Goal: Information Seeking & Learning: Find contact information

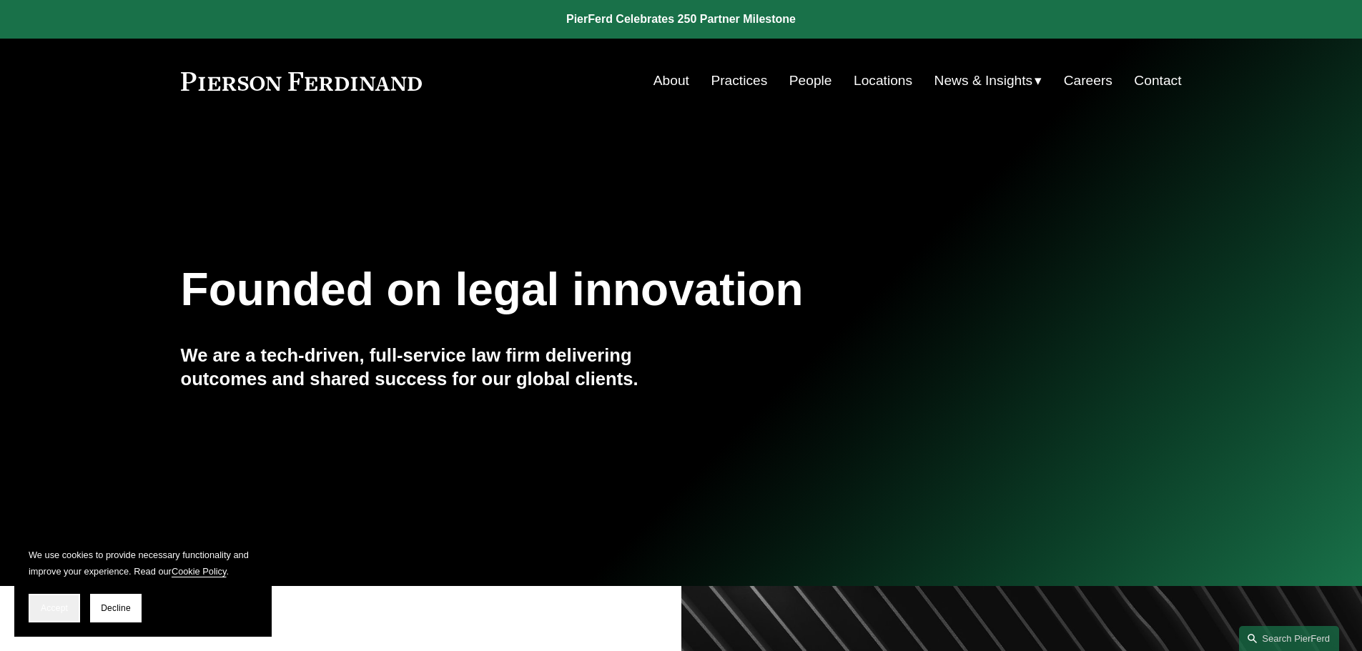
click at [60, 615] on button "Accept" at bounding box center [54, 608] width 51 height 29
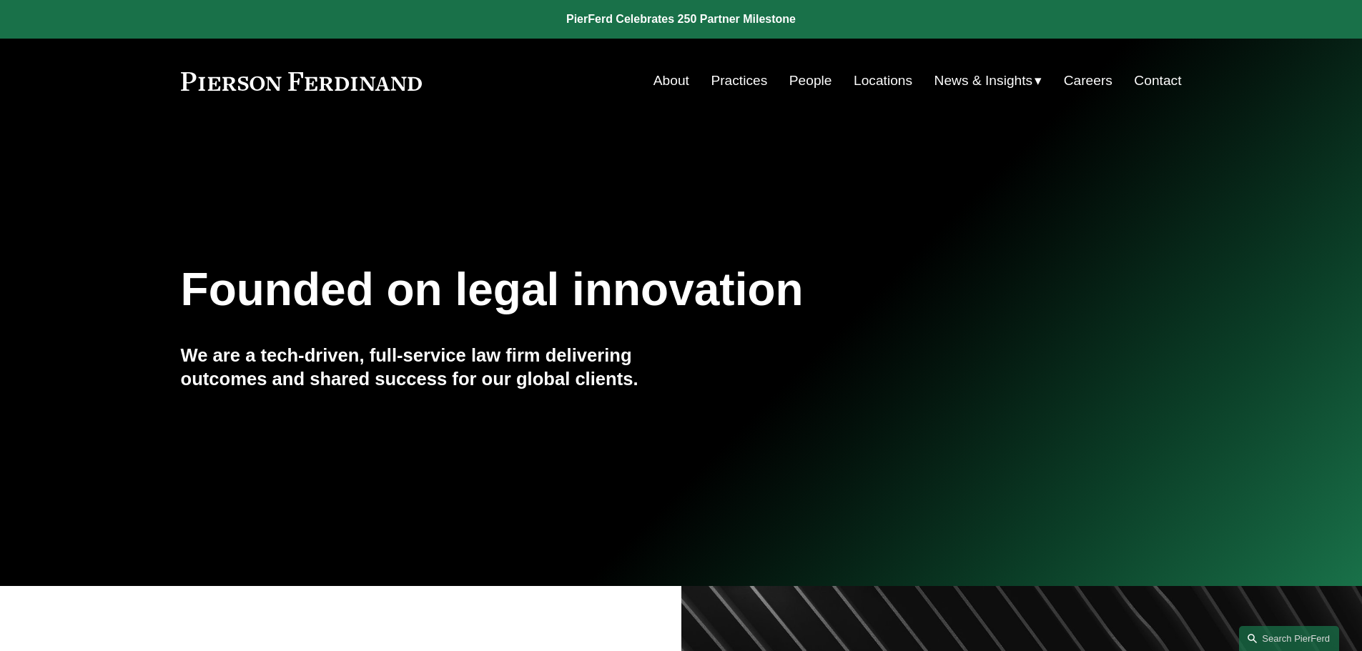
click at [747, 73] on link "Practices" at bounding box center [739, 80] width 56 height 27
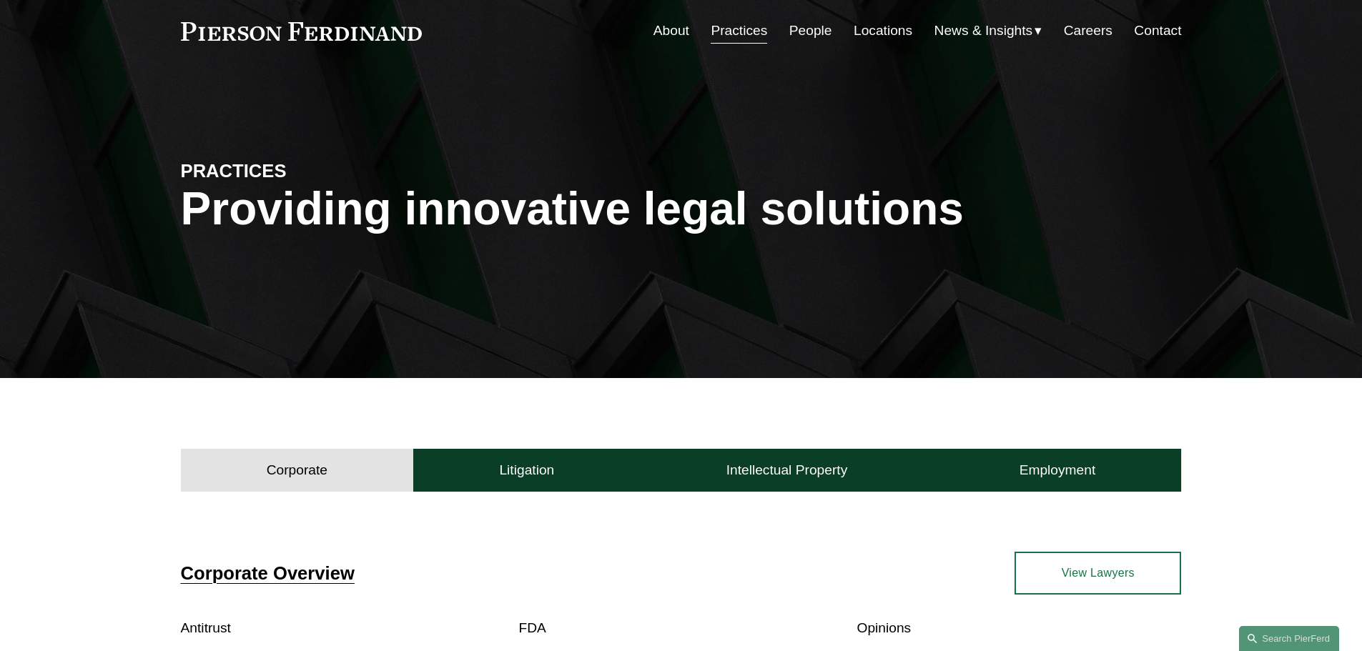
scroll to position [46, 0]
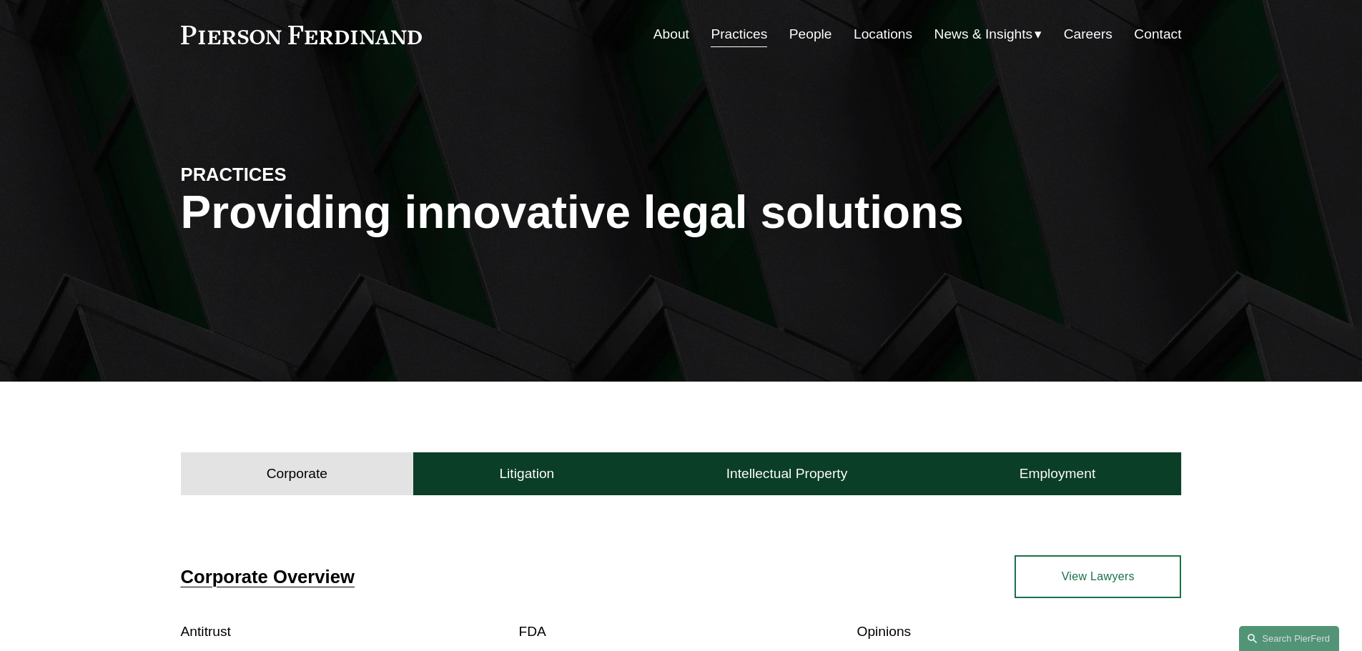
click at [864, 39] on link "Locations" at bounding box center [883, 34] width 59 height 27
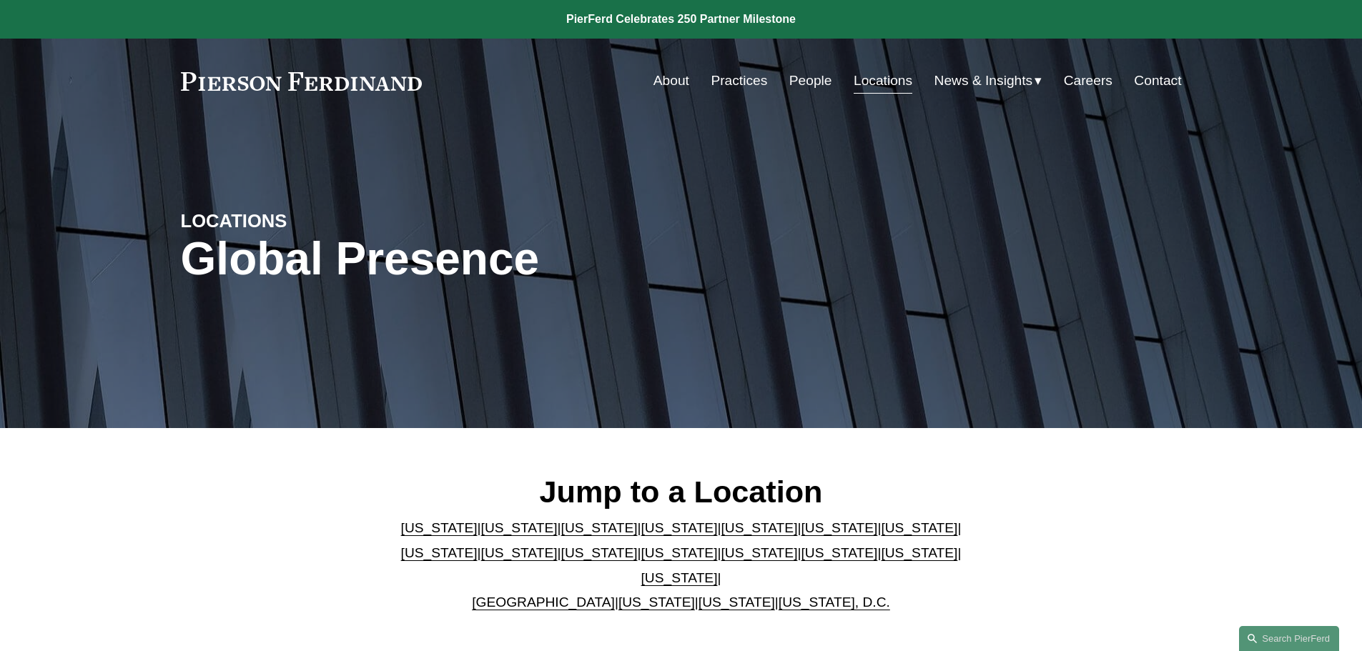
click at [414, 536] on link "Arizona" at bounding box center [439, 528] width 77 height 15
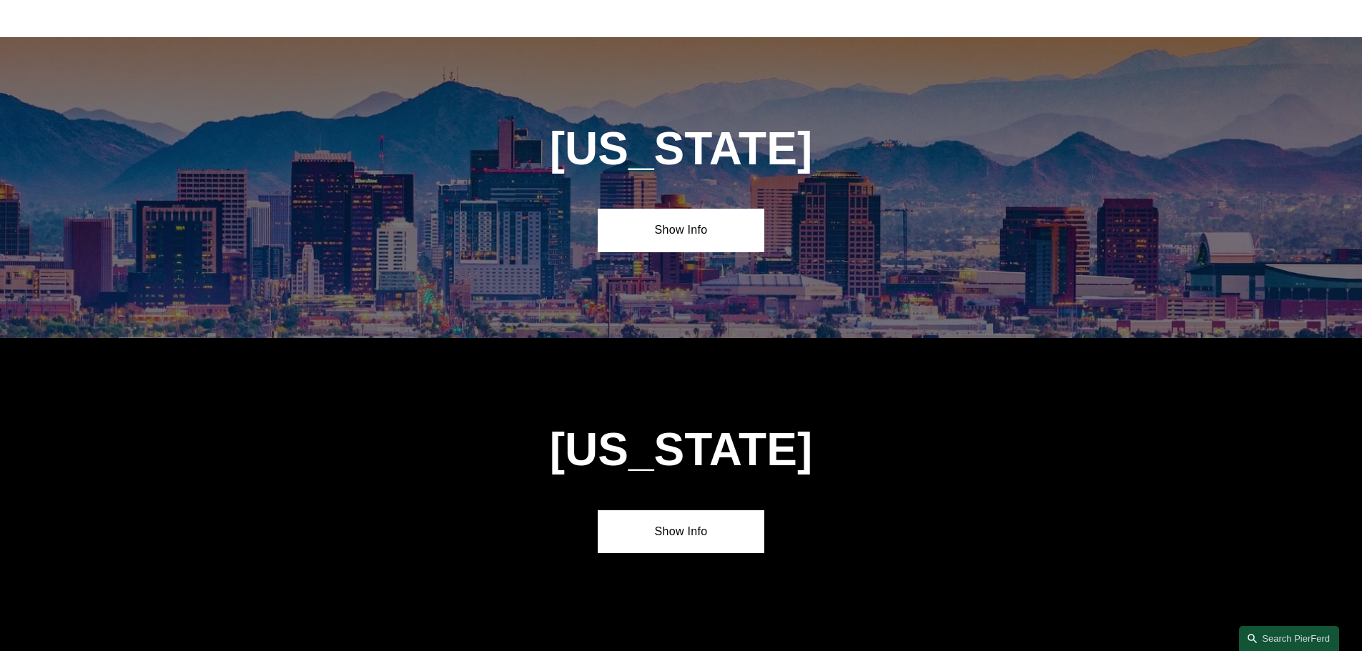
scroll to position [649, 0]
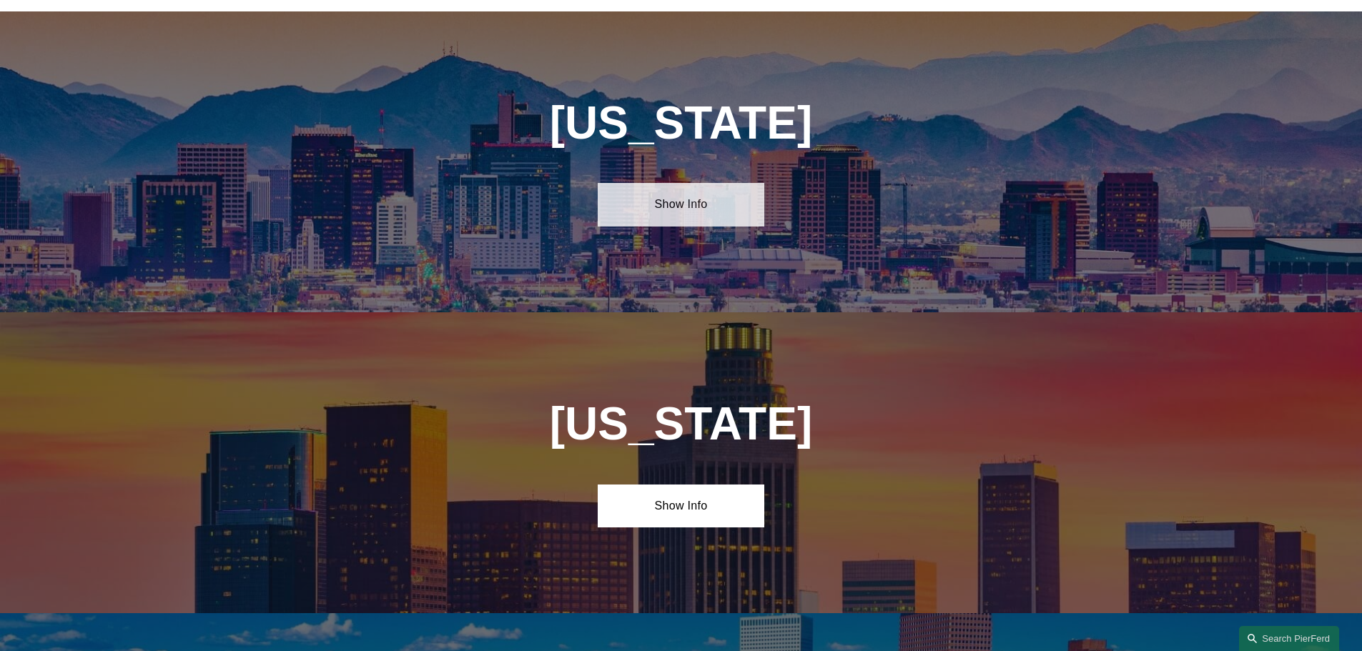
click at [712, 183] on link "Show Info" at bounding box center [681, 204] width 167 height 43
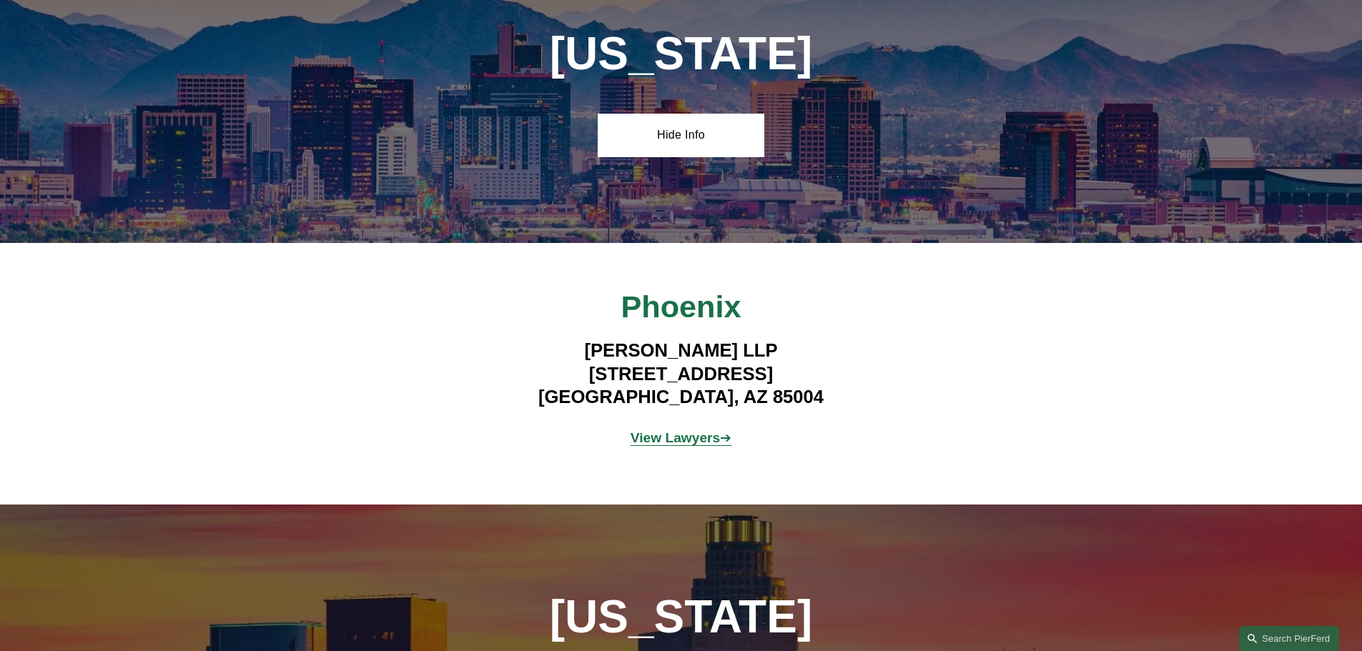
scroll to position [721, 0]
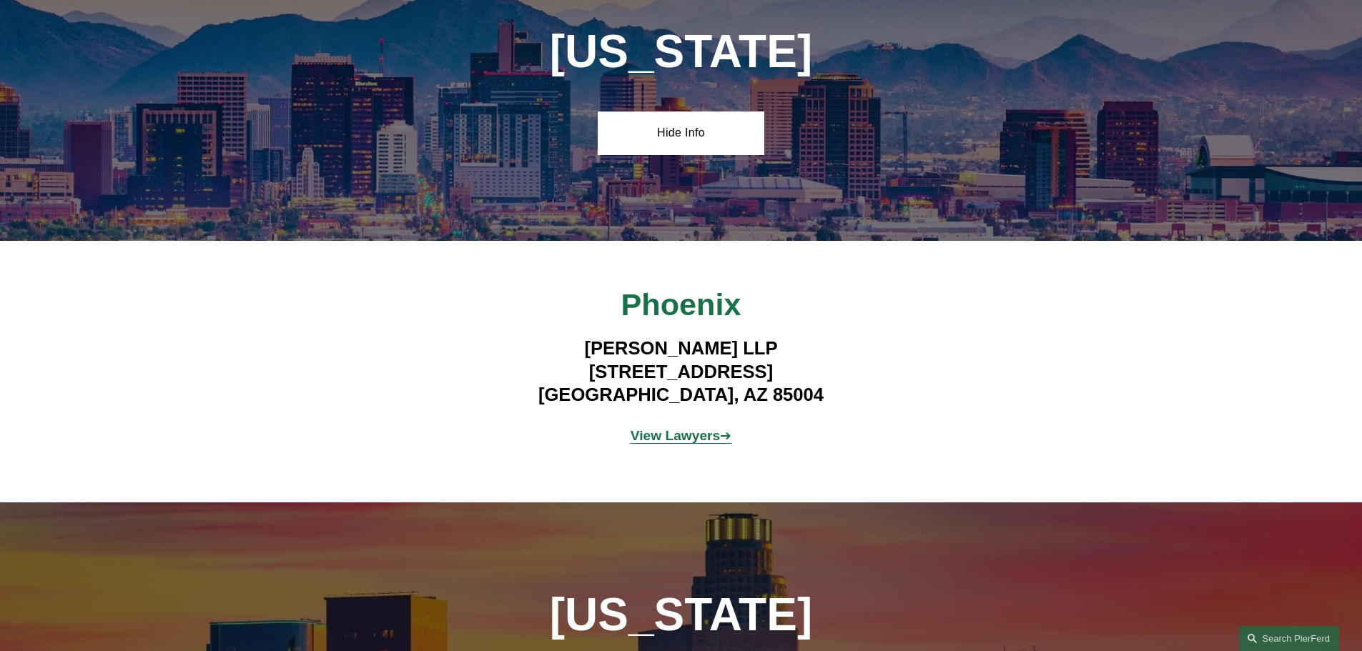
click at [835, 403] on div "Pierson Ferdinand LLP 2 North Central Ave, Suite 1800 Phoenix, AZ 85004" at bounding box center [681, 372] width 417 height 86
click at [717, 428] on strong "View Lawyers" at bounding box center [676, 435] width 90 height 15
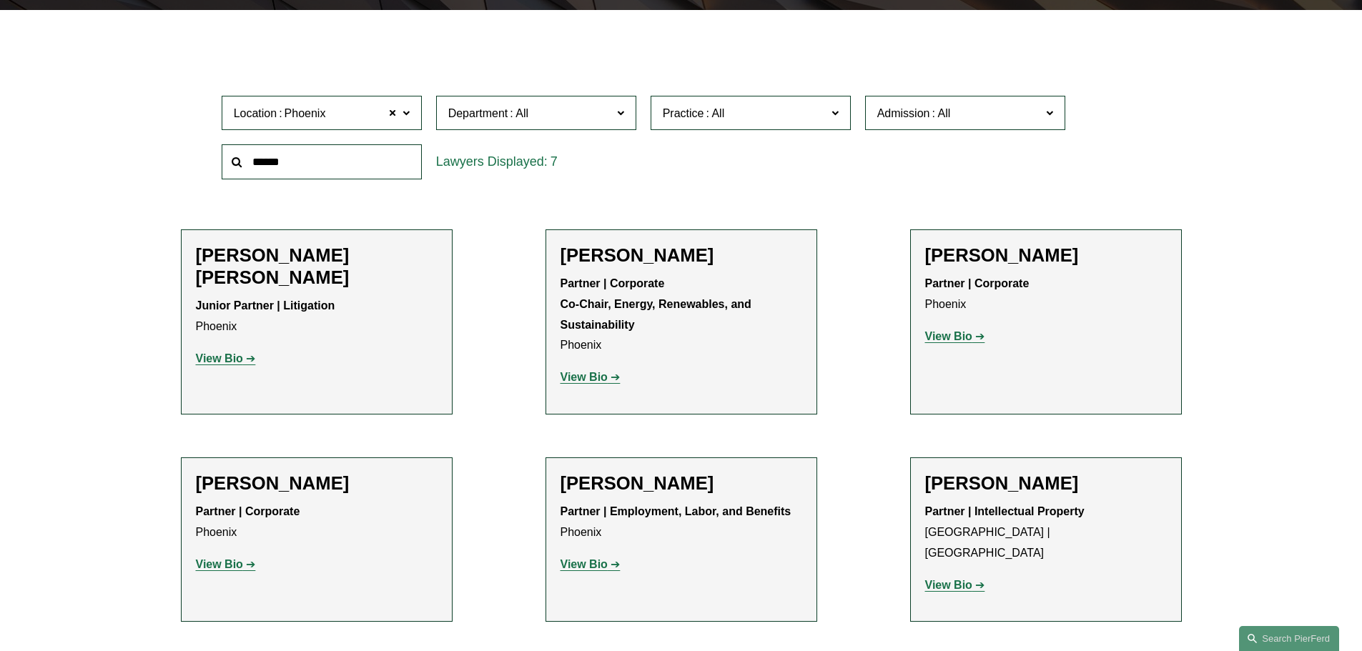
scroll to position [398, 0]
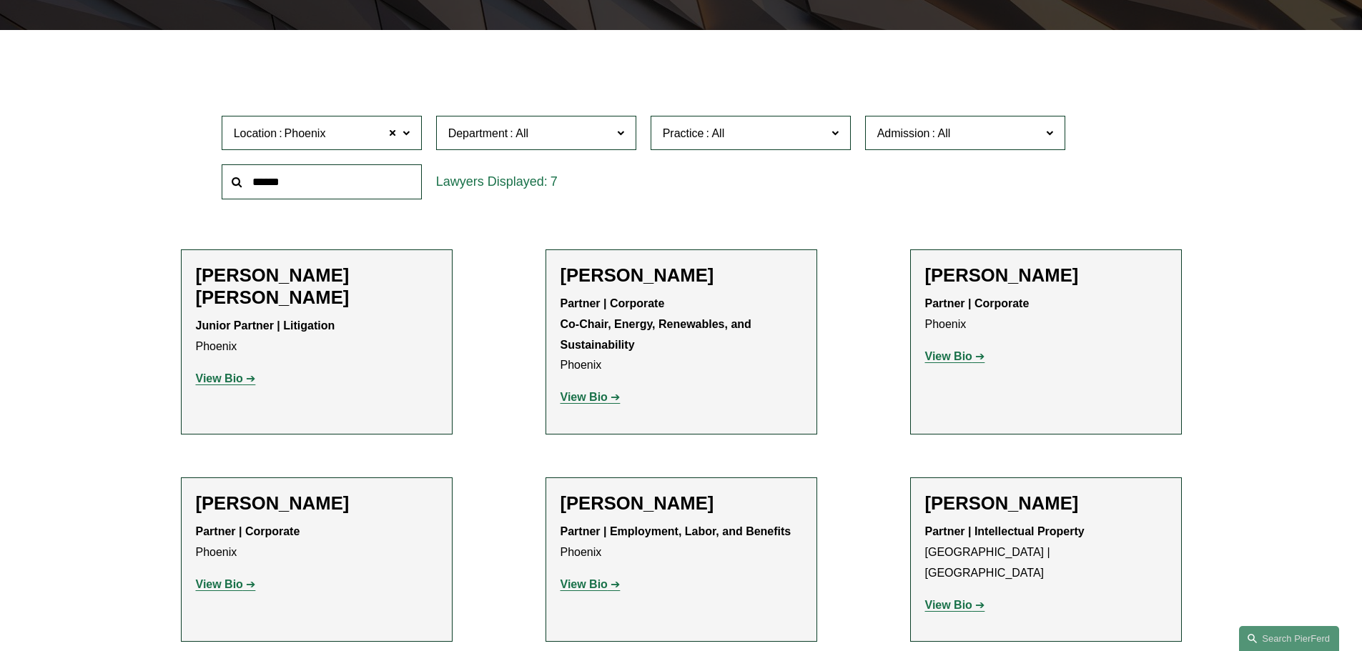
click at [240, 373] on strong "View Bio" at bounding box center [219, 379] width 47 height 12
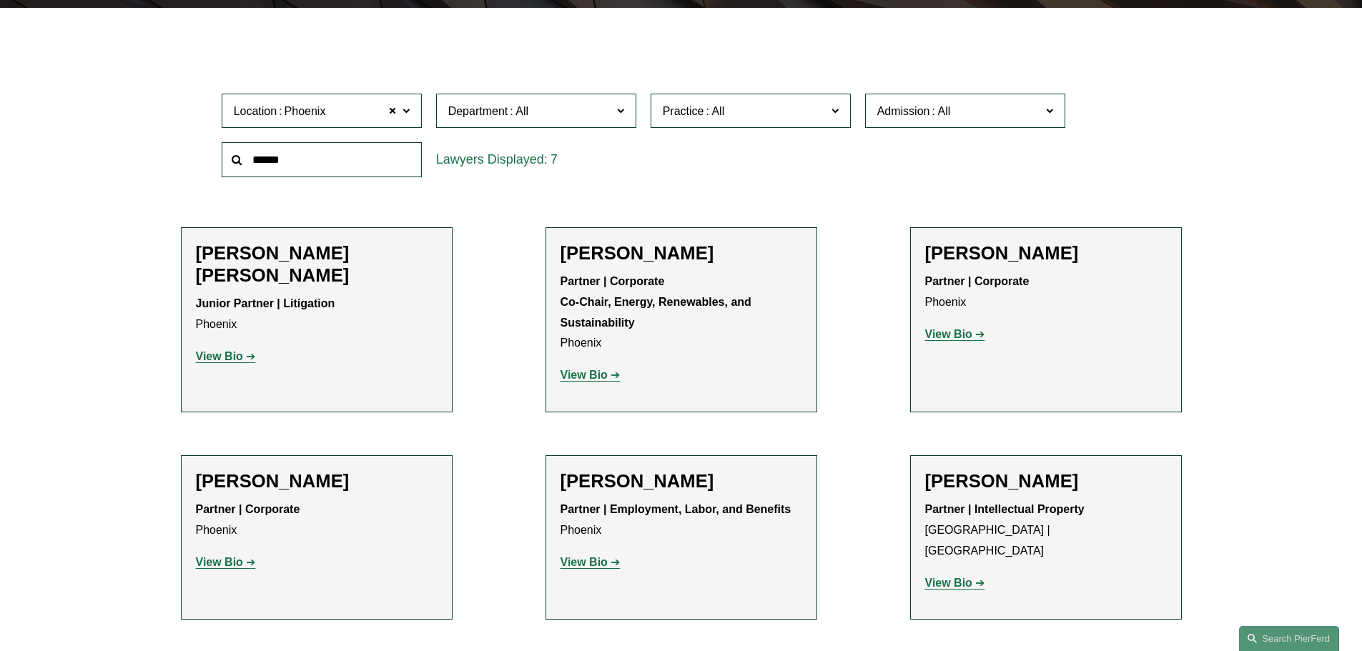
click at [616, 377] on link "View Bio" at bounding box center [591, 375] width 60 height 12
click at [615, 114] on label "Department" at bounding box center [536, 111] width 200 height 35
click at [493, 362] on ul "Filter Location Phoenix Phoenix All Atlanta Austin Bellevue Boston Charlotte Ch…" at bounding box center [680, 426] width 1083 height 764
click at [226, 350] on strong "View Bio" at bounding box center [219, 356] width 47 height 12
click at [503, 524] on ul "Filter Location Phoenix Phoenix All Atlanta Austin Bellevue Boston Charlotte Ch…" at bounding box center [680, 426] width 1083 height 764
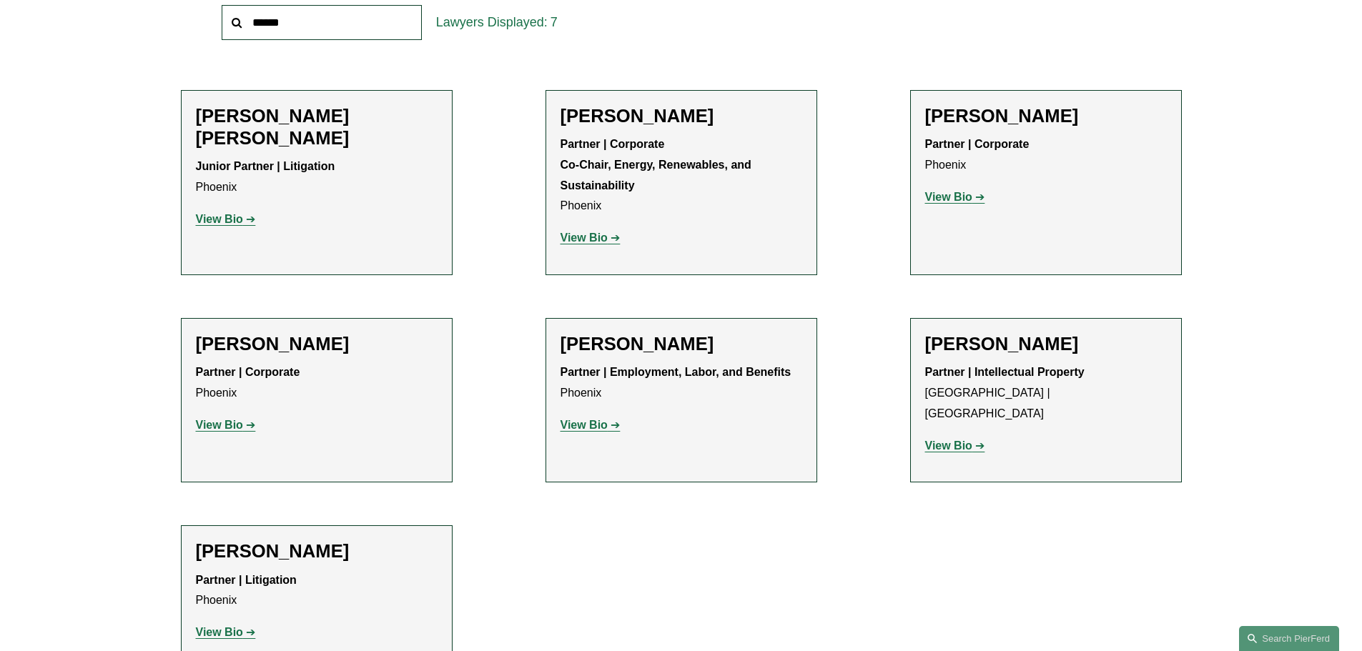
scroll to position [564, 0]
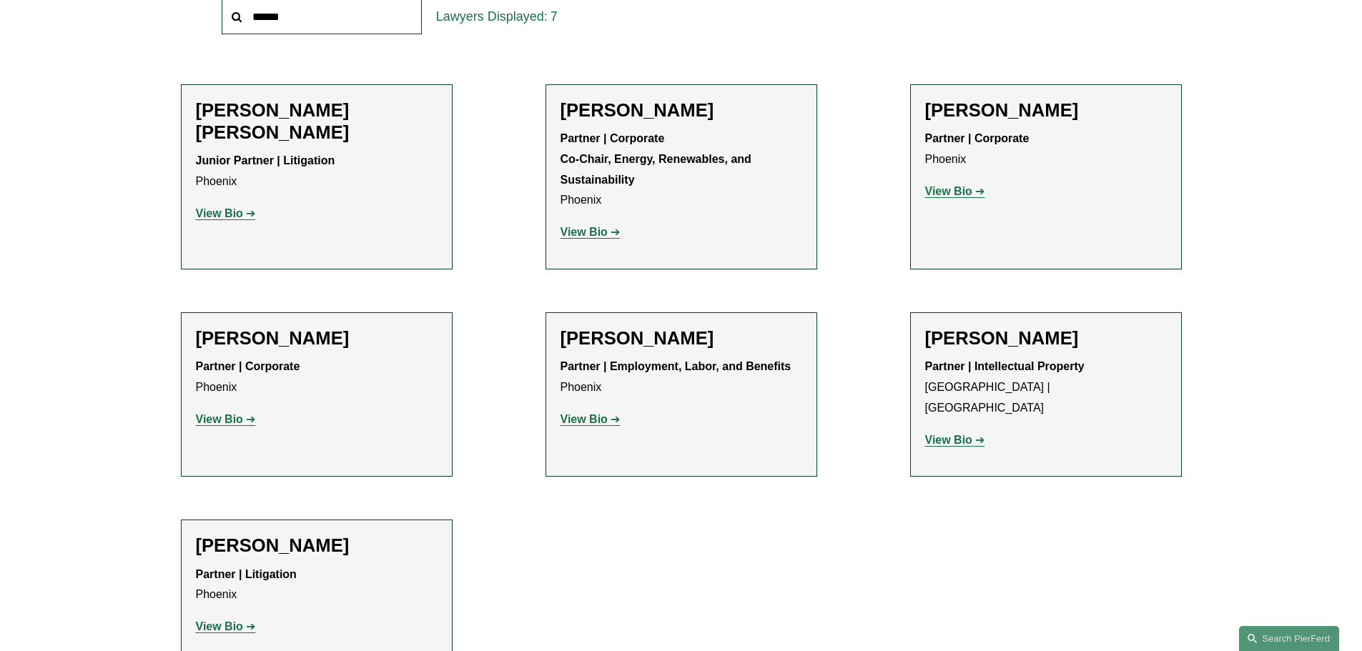
click at [238, 427] on p "View Bio" at bounding box center [317, 420] width 242 height 21
click at [250, 419] on link "View Bio" at bounding box center [226, 419] width 60 height 12
click at [594, 423] on strong "View Bio" at bounding box center [584, 419] width 47 height 12
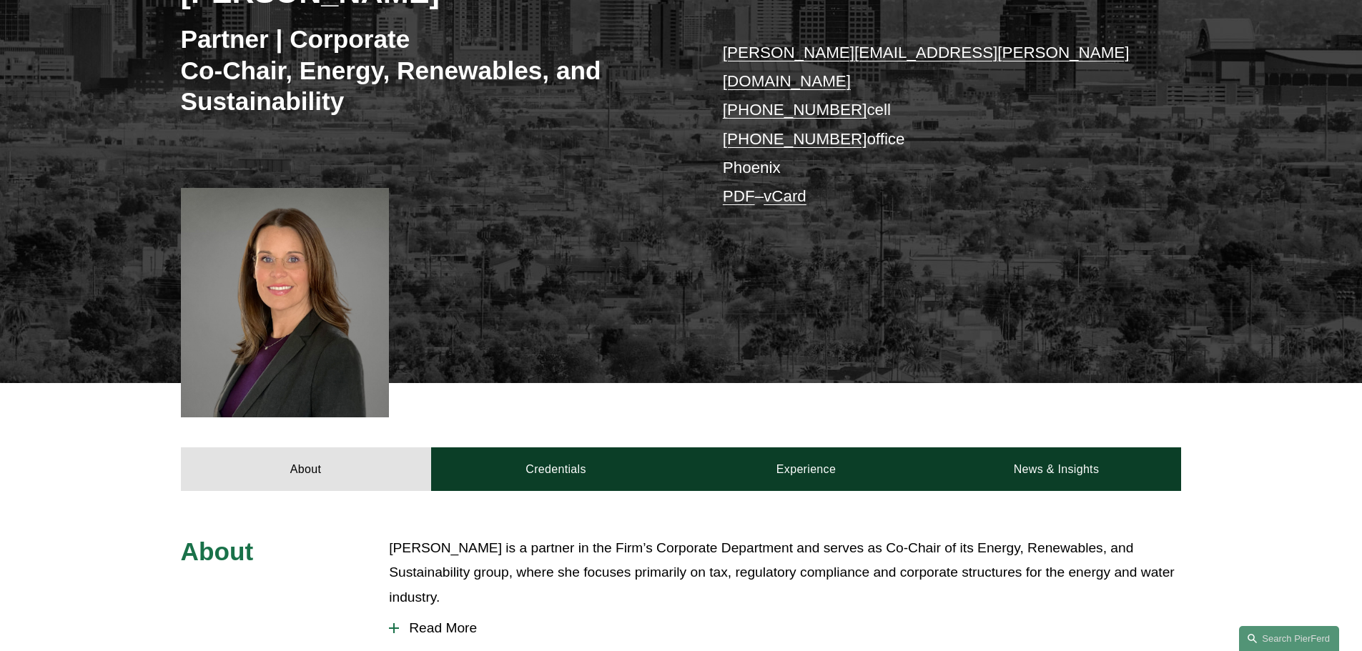
scroll to position [164, 0]
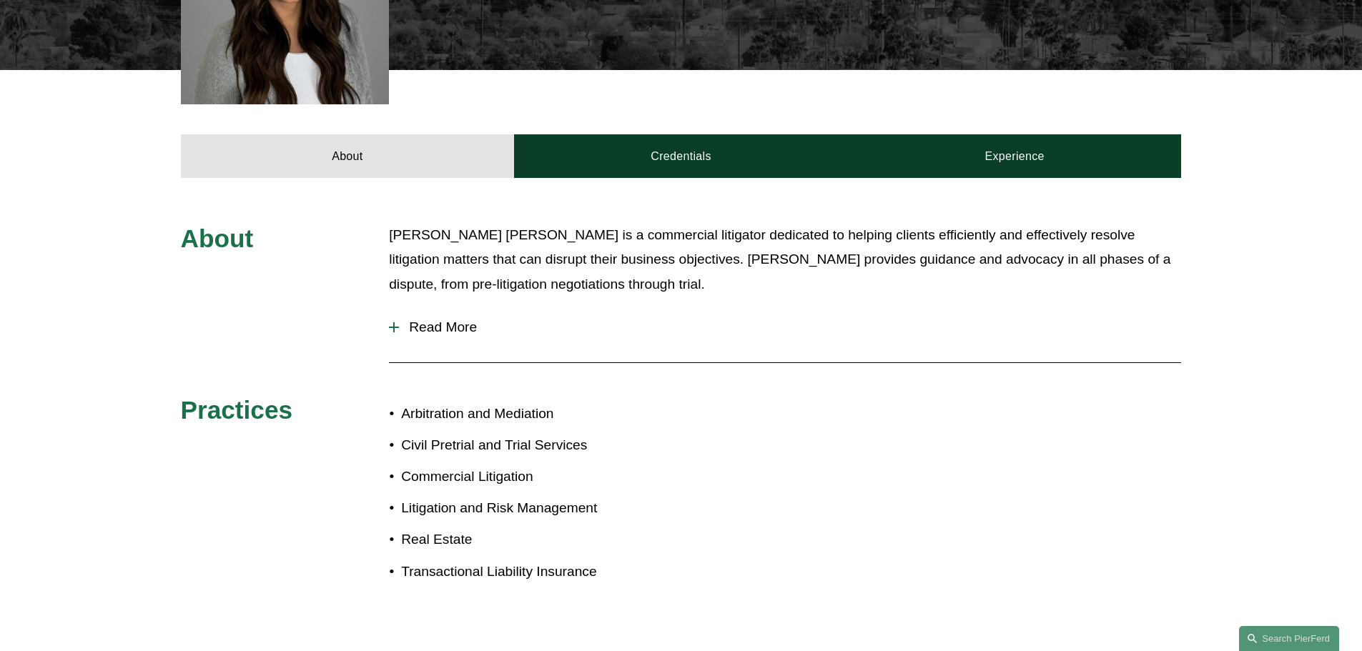
scroll to position [560, 0]
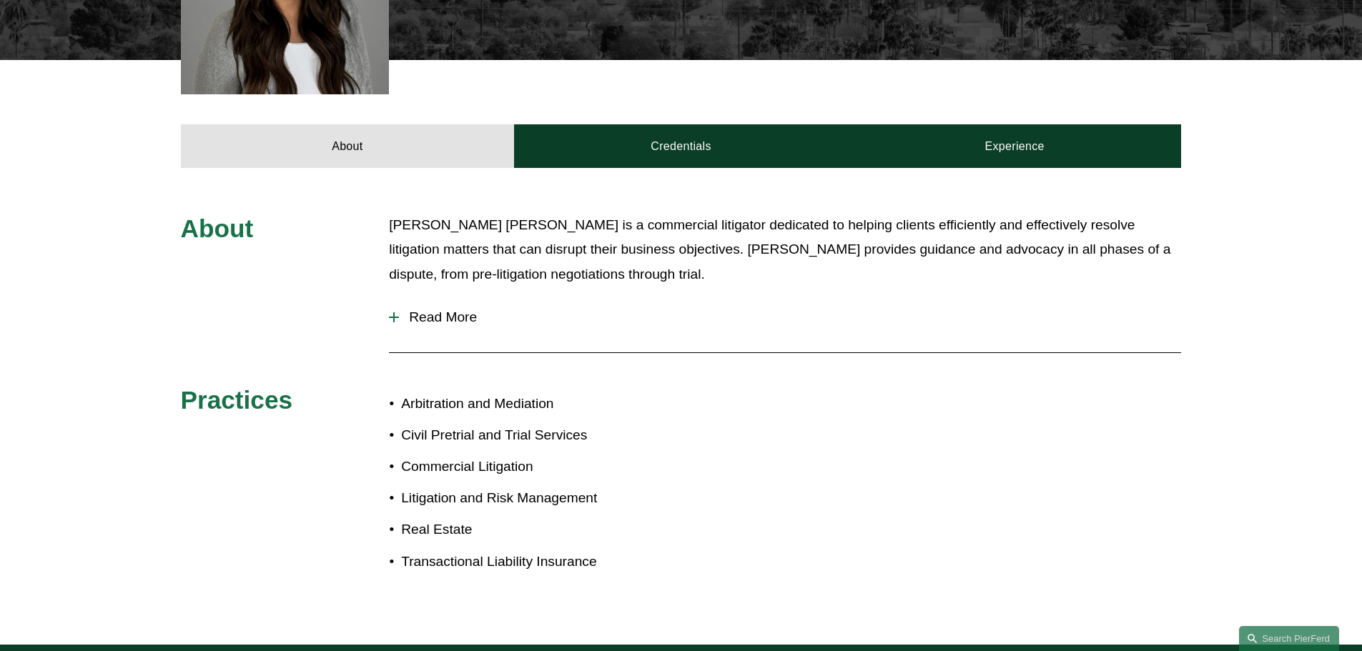
click at [441, 310] on span "Read More" at bounding box center [790, 318] width 782 height 16
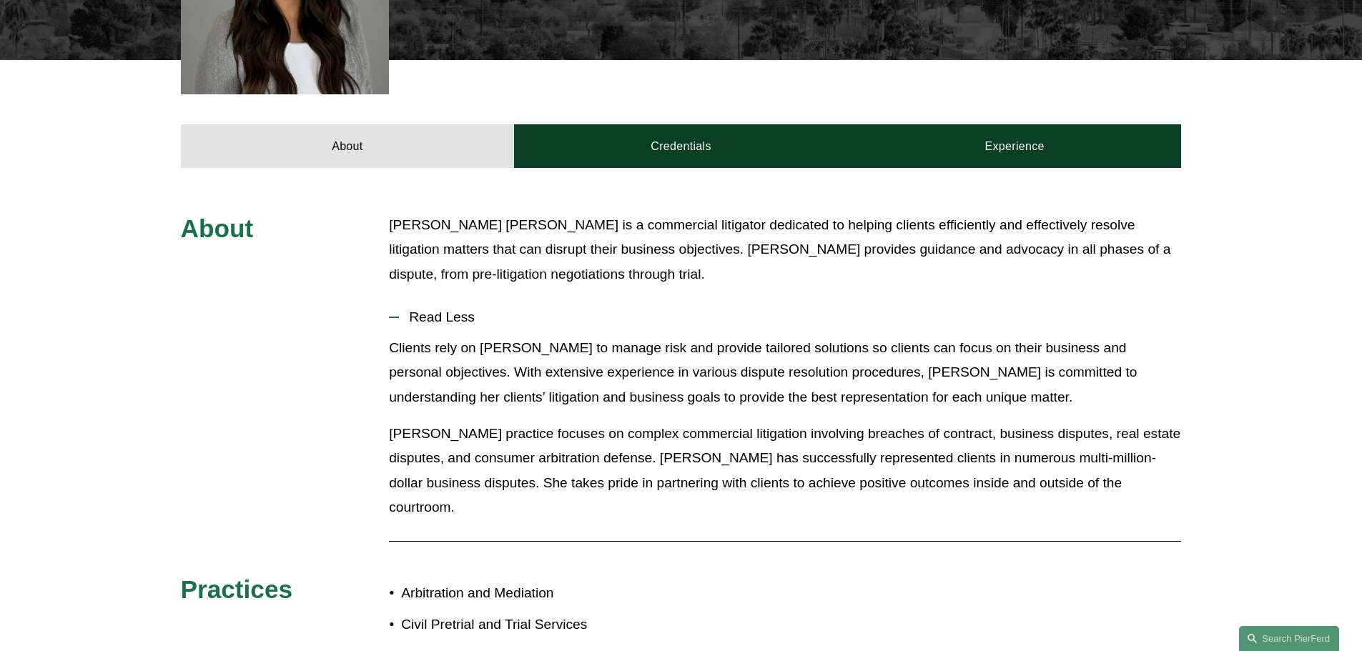
click at [451, 299] on button "Read Less" at bounding box center [785, 317] width 792 height 37
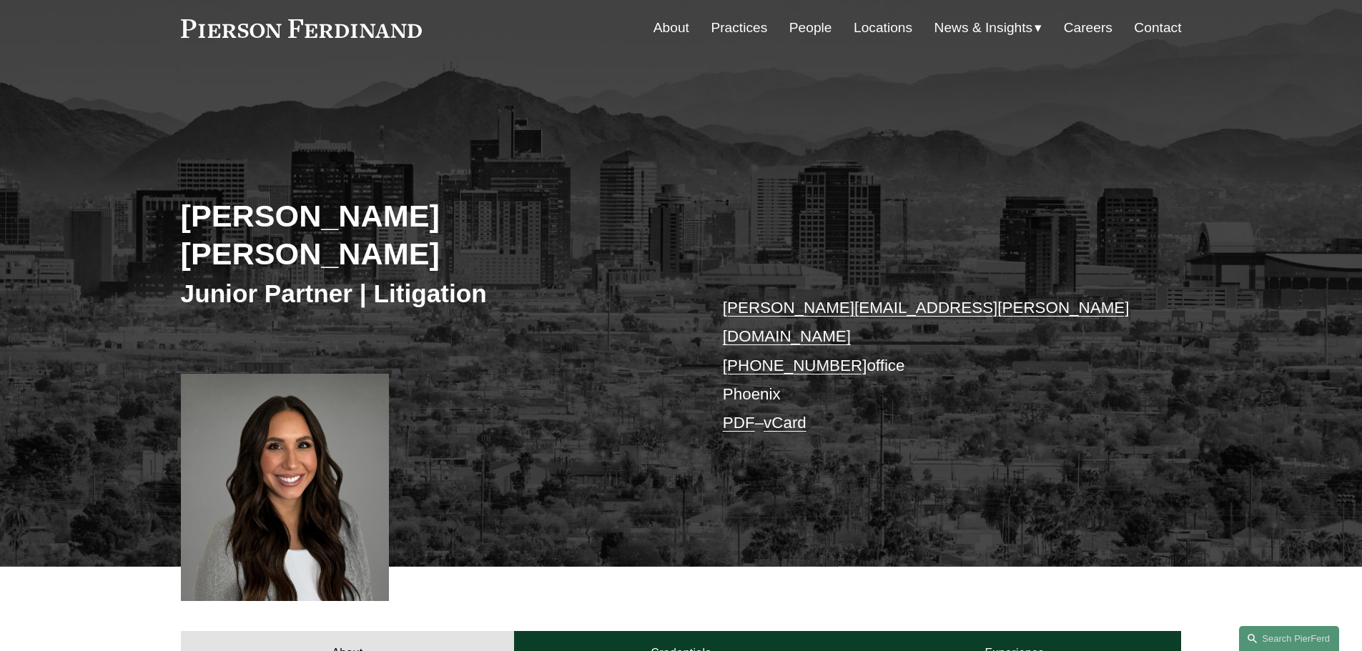
scroll to position [0, 0]
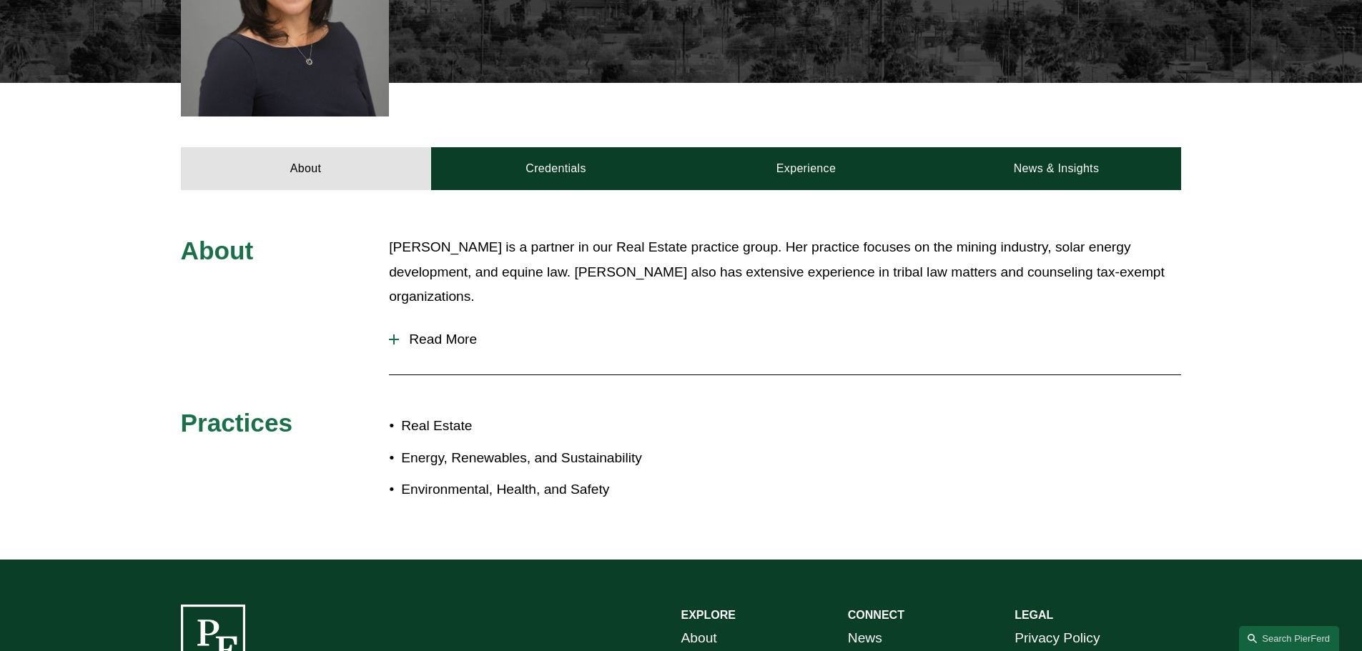
scroll to position [556, 0]
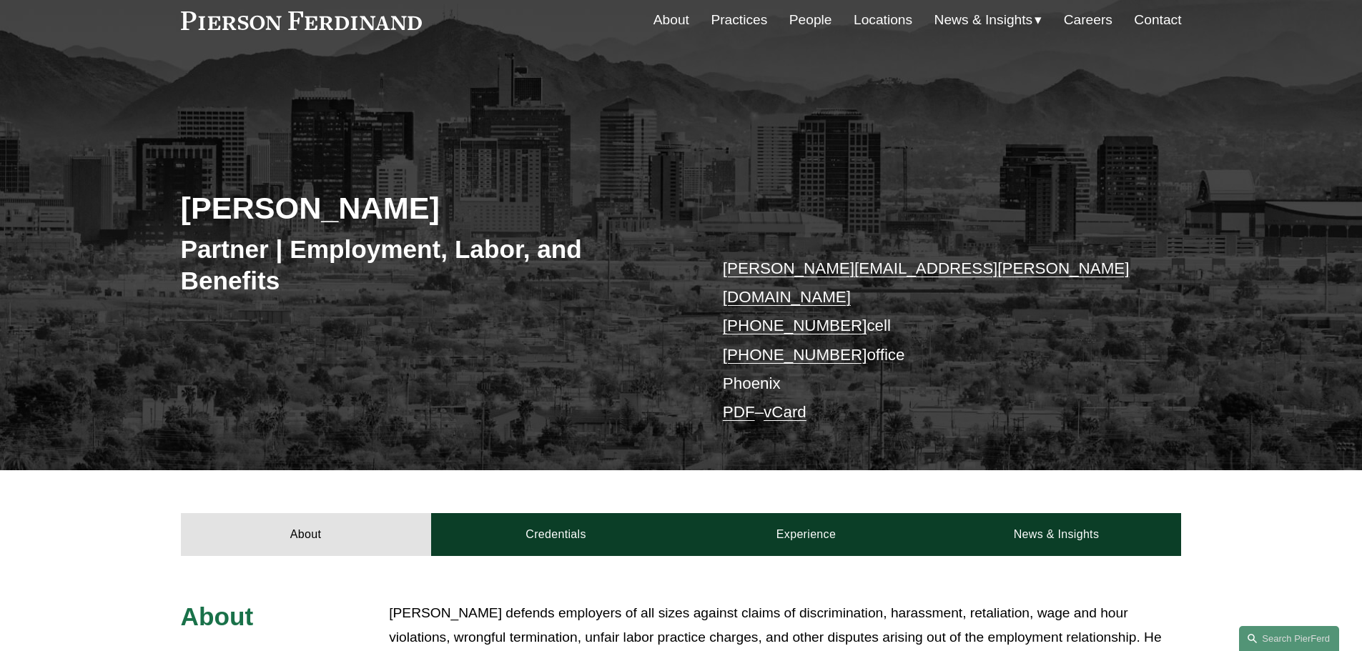
scroll to position [295, 0]
